Goal: Transaction & Acquisition: Purchase product/service

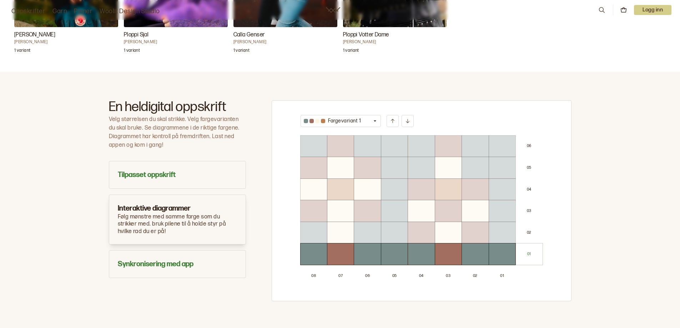
scroll to position [357, 0]
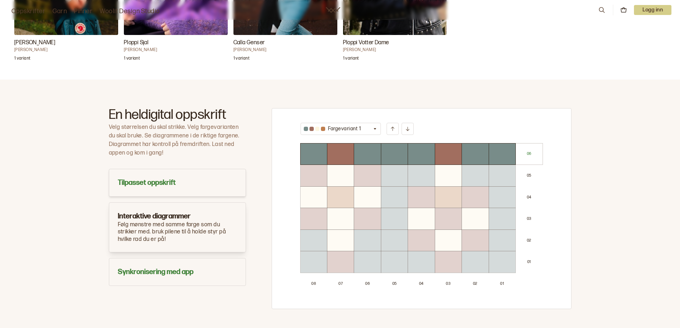
click at [139, 179] on h3 "Tilpasset oppskrift" at bounding box center [177, 183] width 119 height 10
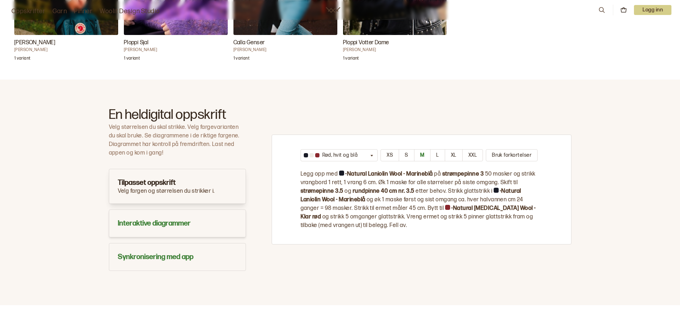
click at [121, 220] on h3 "Interaktive diagrammer" at bounding box center [177, 224] width 119 height 10
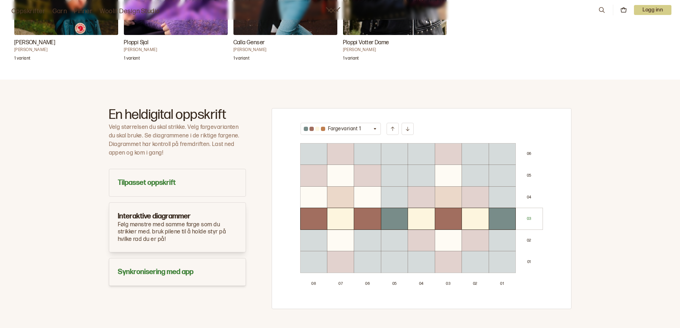
click at [171, 266] on button "Synkronisering med app" at bounding box center [177, 272] width 137 height 28
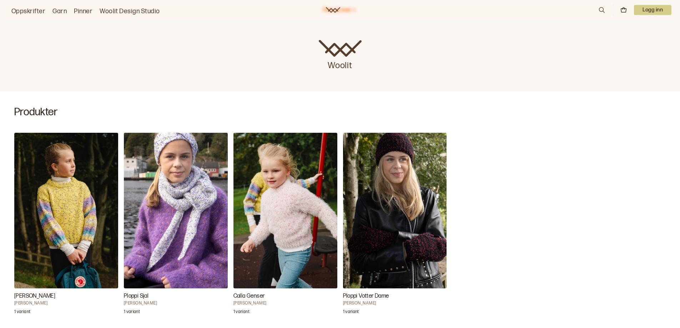
scroll to position [0, 0]
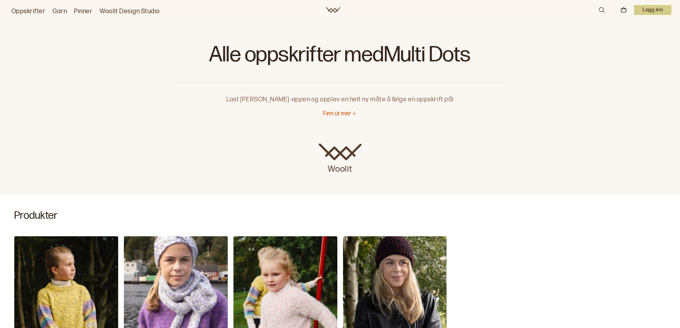
click at [54, 8] on link "Garn" at bounding box center [59, 11] width 14 height 10
click at [357, 115] on icon at bounding box center [354, 112] width 5 height 5
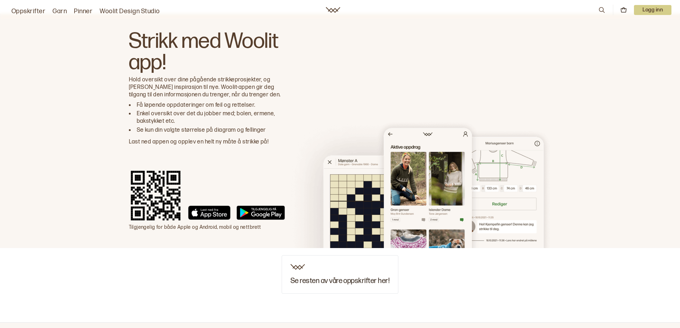
scroll to position [1333, 0]
